Goal: Task Accomplishment & Management: Manage account settings

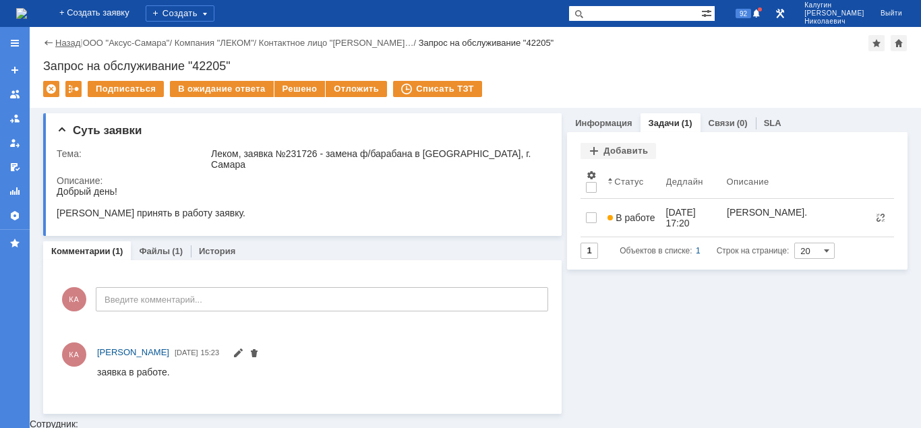
click at [72, 40] on link "Назад" at bounding box center [67, 43] width 25 height 10
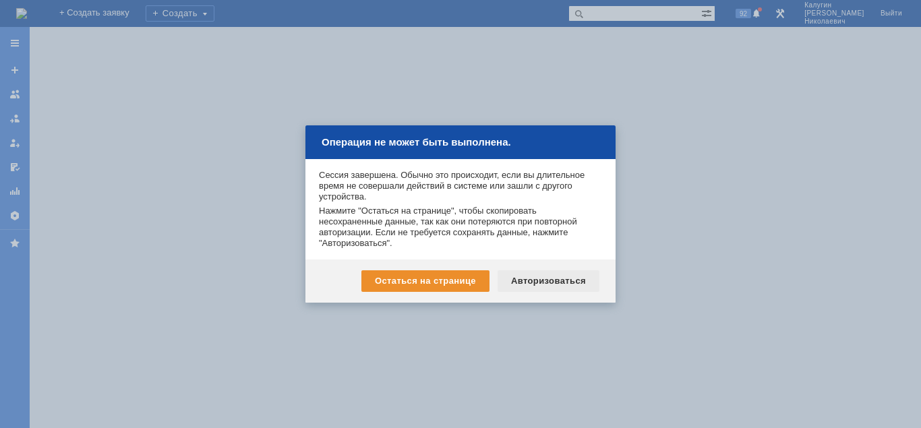
click at [537, 280] on div "Авторизоваться" at bounding box center [549, 281] width 102 height 22
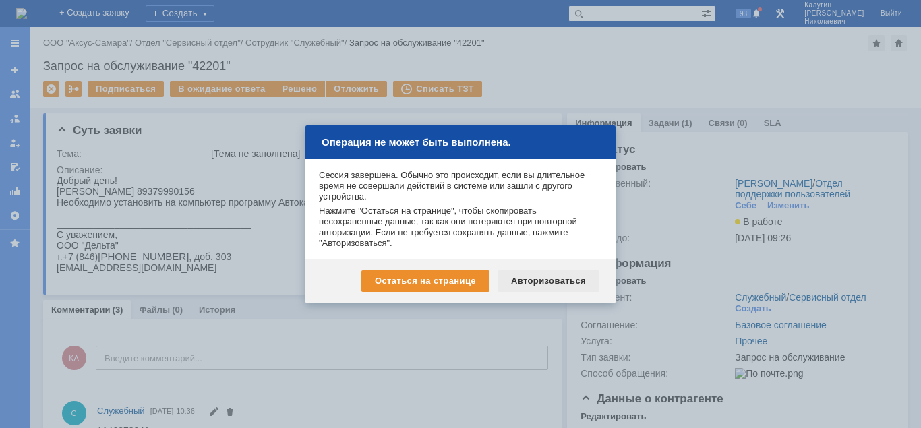
click at [549, 276] on div "Авторизоваться" at bounding box center [549, 281] width 102 height 22
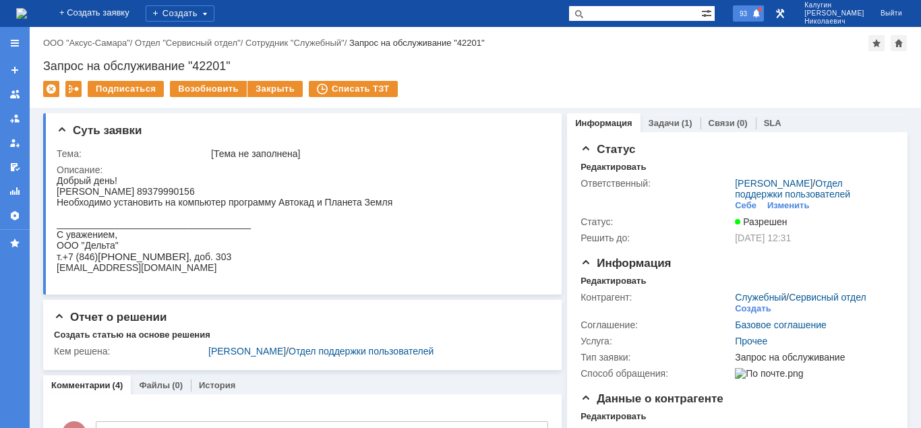
click at [751, 11] on span "93" at bounding box center [744, 13] width 16 height 9
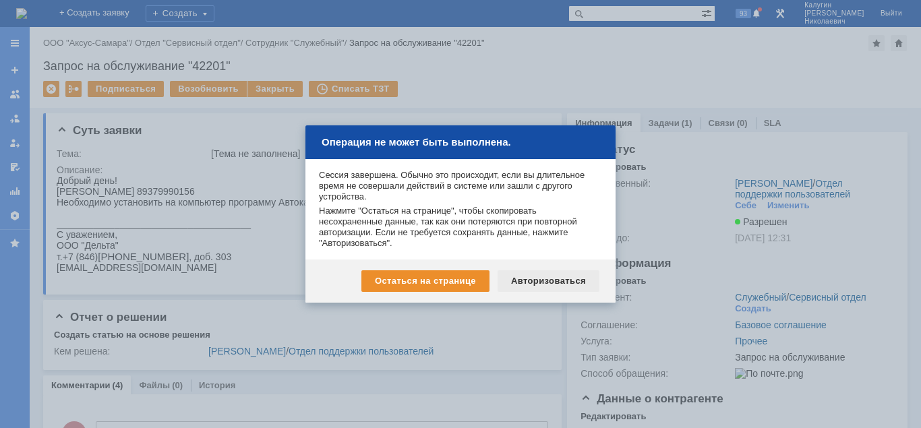
click at [558, 282] on div "Авторизоваться" at bounding box center [549, 281] width 102 height 22
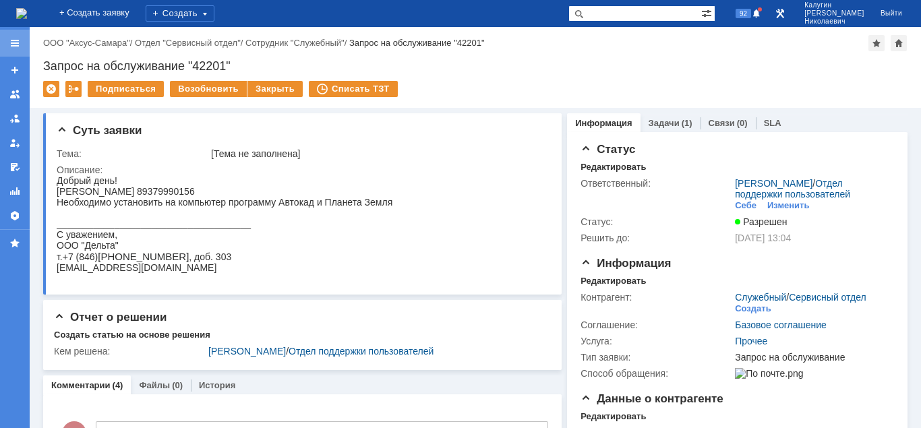
click at [11, 42] on div at bounding box center [14, 43] width 11 height 11
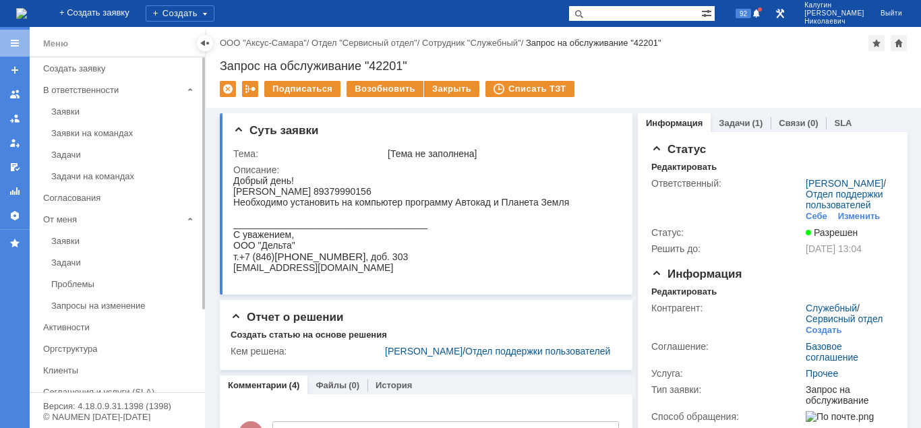
drag, startPoint x: 63, startPoint y: 111, endPoint x: 165, endPoint y: 80, distance: 107.1
click at [63, 111] on div "Заявки" at bounding box center [124, 112] width 146 height 10
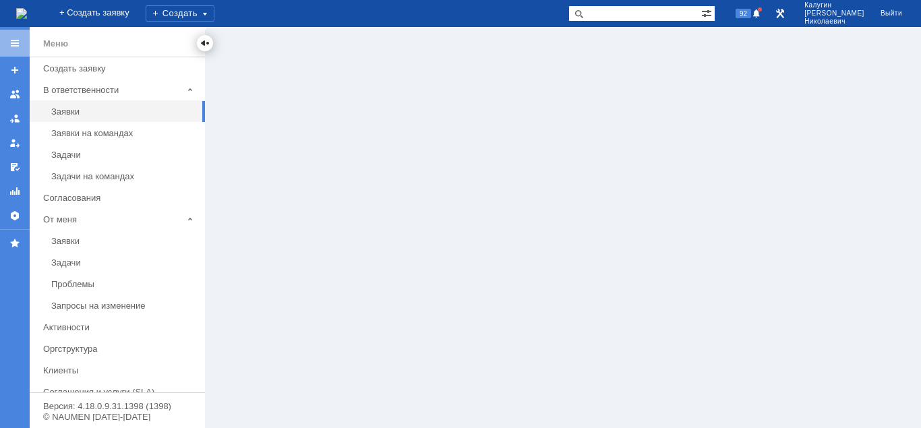
click at [206, 44] on div at bounding box center [205, 43] width 11 height 11
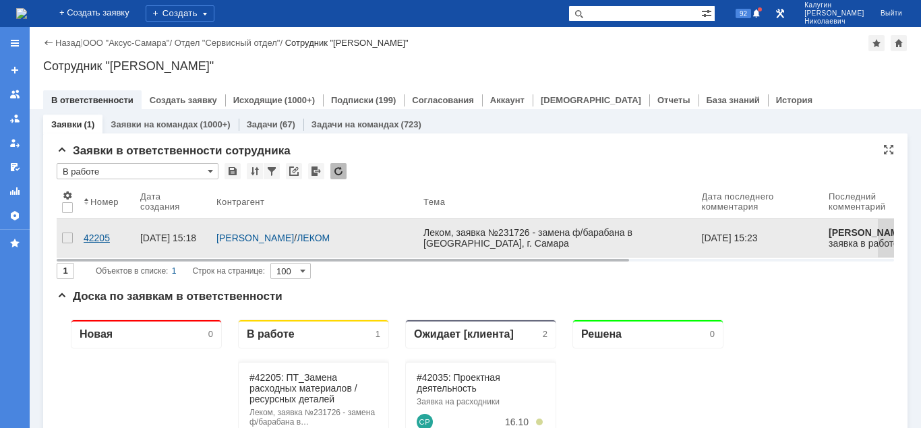
click at [88, 236] on div "42205" at bounding box center [107, 238] width 46 height 11
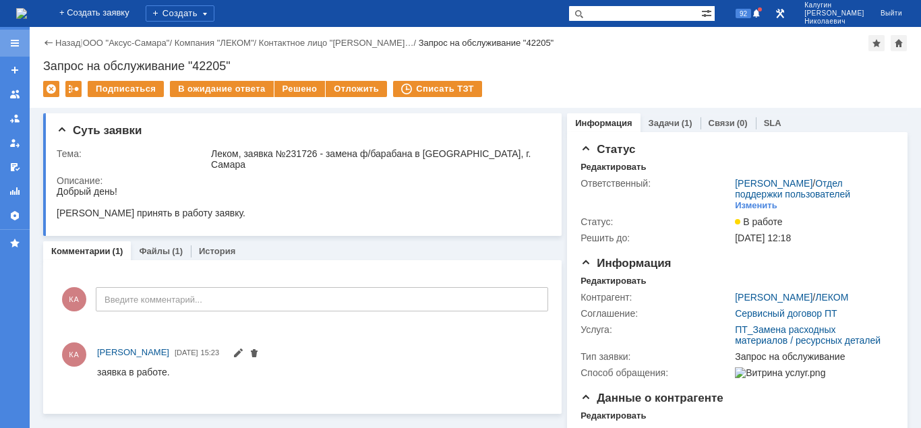
click at [9, 43] on div at bounding box center [14, 43] width 11 height 11
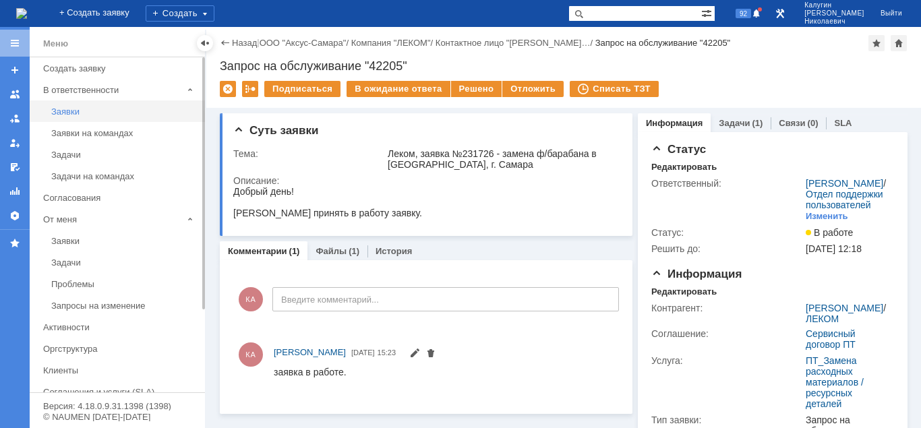
click at [66, 109] on div "Заявки" at bounding box center [124, 112] width 146 height 10
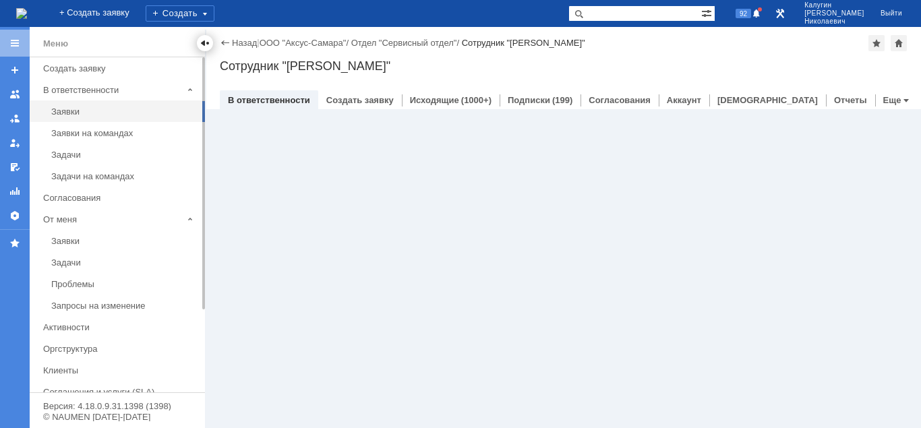
click at [208, 40] on div at bounding box center [205, 43] width 11 height 11
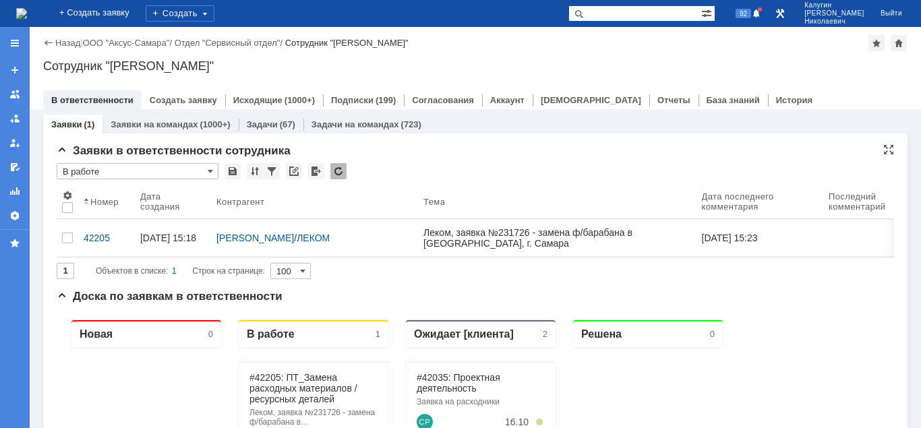
click at [98, 172] on input "В работе" at bounding box center [138, 171] width 162 height 16
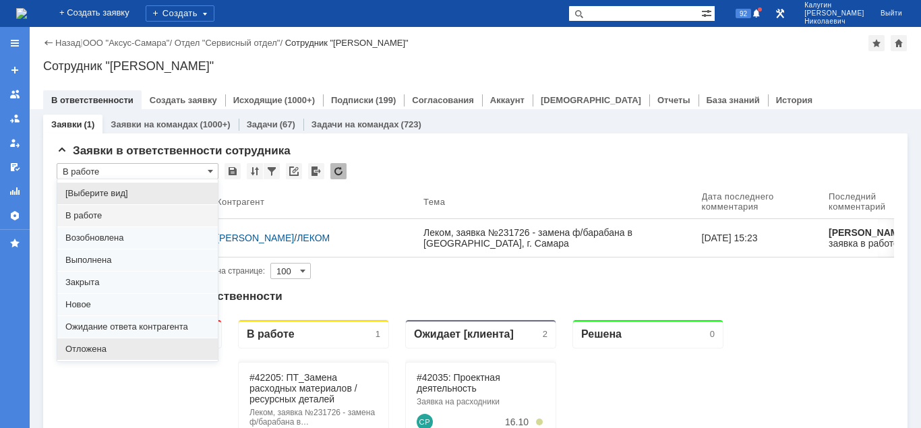
click at [100, 353] on span "Отложена" at bounding box center [137, 349] width 144 height 11
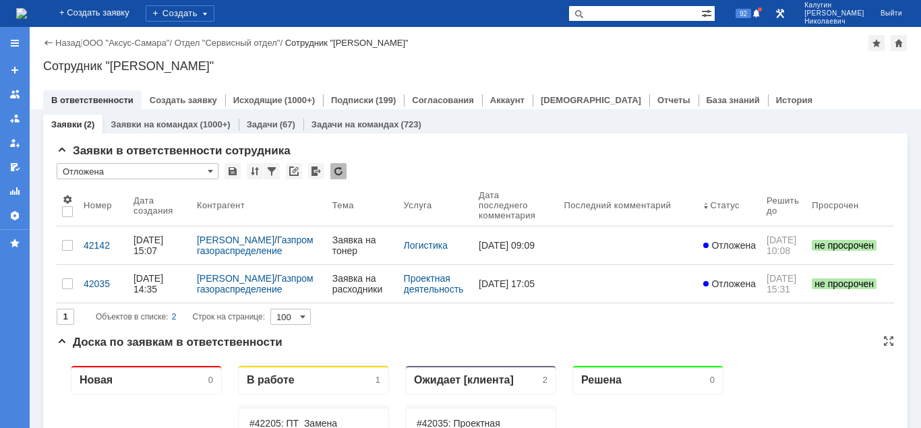
type input "Отложена"
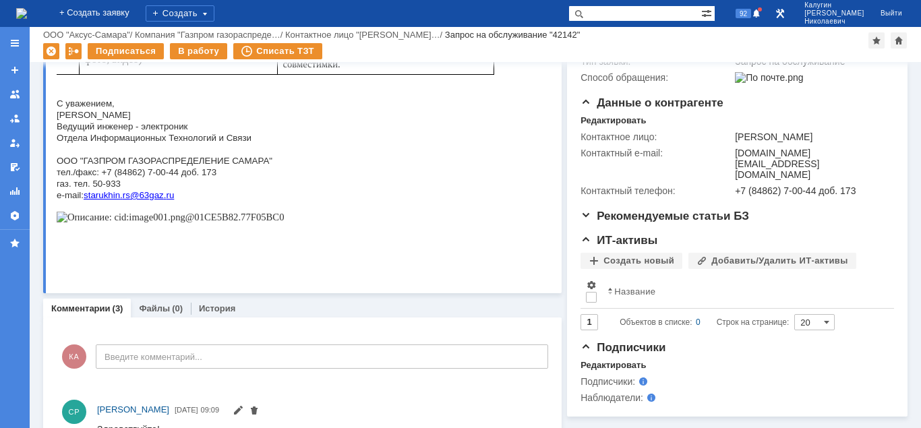
scroll to position [486, 0]
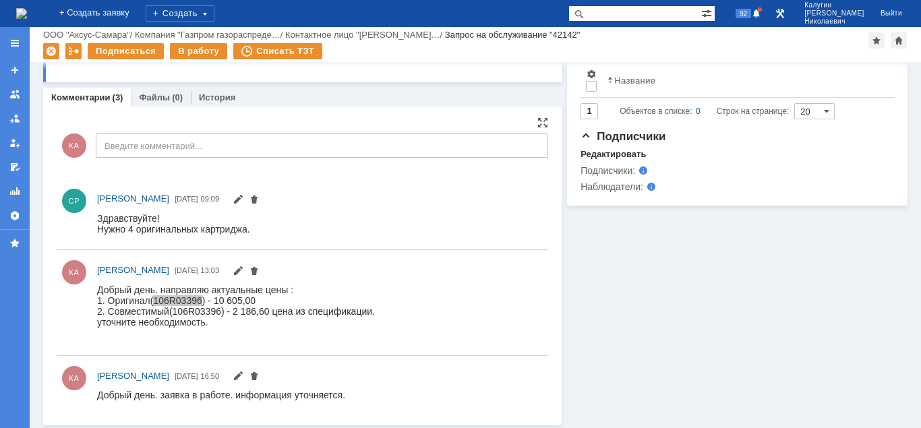
drag, startPoint x: 157, startPoint y: 299, endPoint x: 204, endPoint y: 301, distance: 47.2
click at [204, 301] on span "(106R03396) - 10 605,00" at bounding box center [202, 300] width 105 height 11
copy span "106R03396"
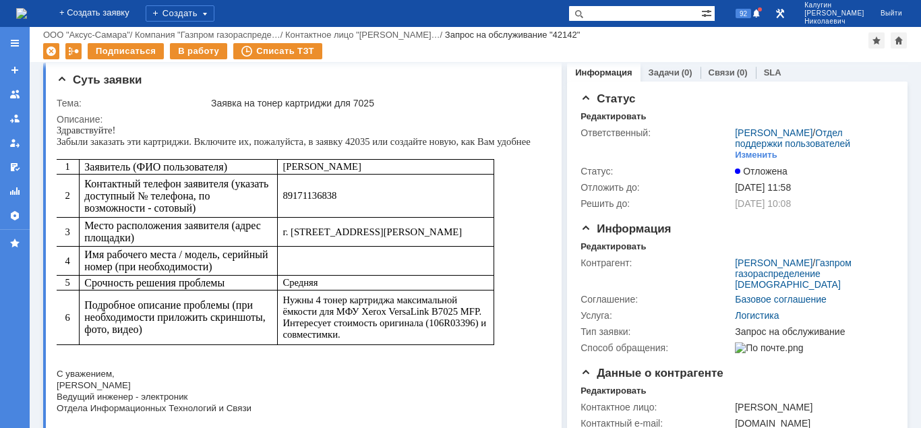
scroll to position [0, 0]
